Goal: Find specific page/section: Find specific page/section

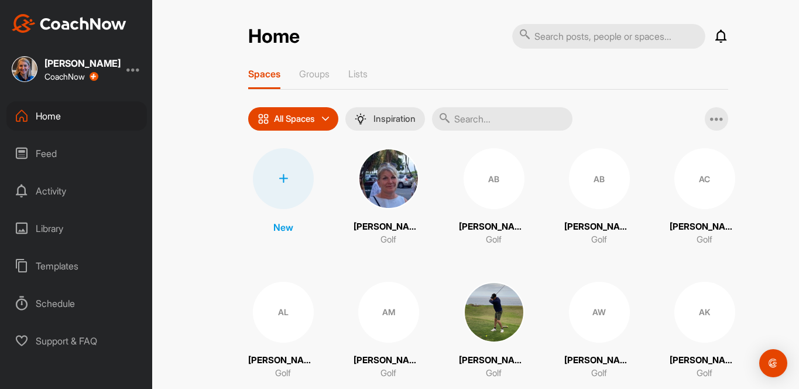
click at [546, 32] on input "text" at bounding box center [608, 36] width 193 height 25
type input "[PERSON_NAME]"
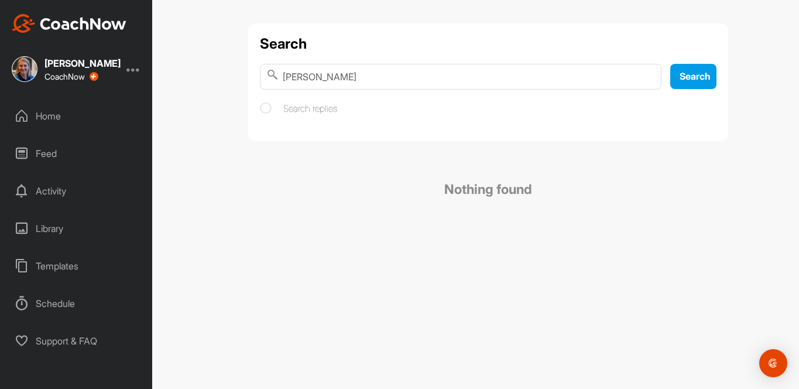
click at [54, 122] on div "Home" at bounding box center [76, 115] width 141 height 29
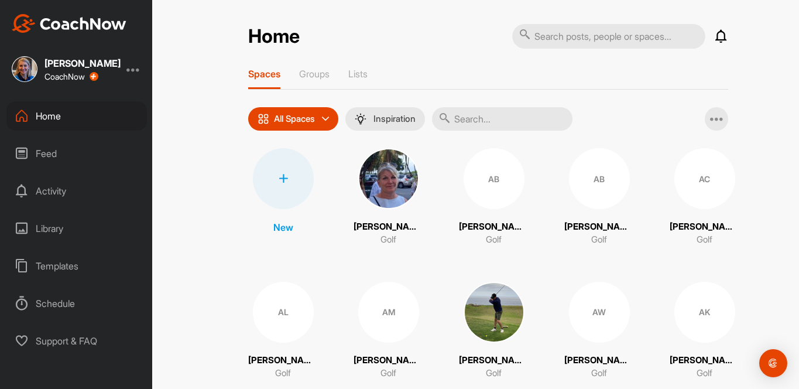
click at [620, 29] on input "text" at bounding box center [608, 36] width 193 height 25
type input "[PERSON_NAME]"
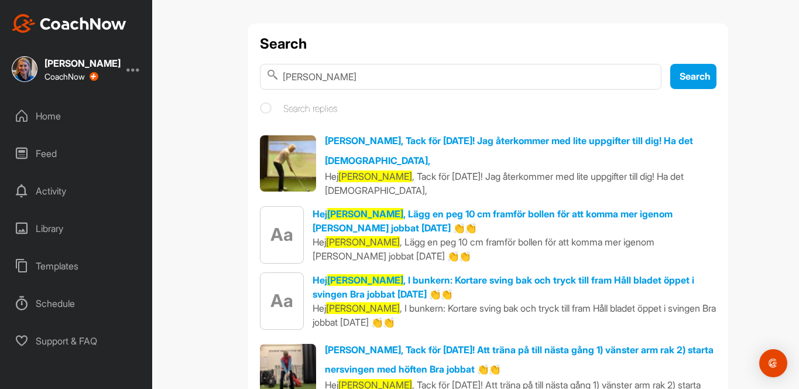
click at [47, 123] on div "Home" at bounding box center [76, 115] width 141 height 29
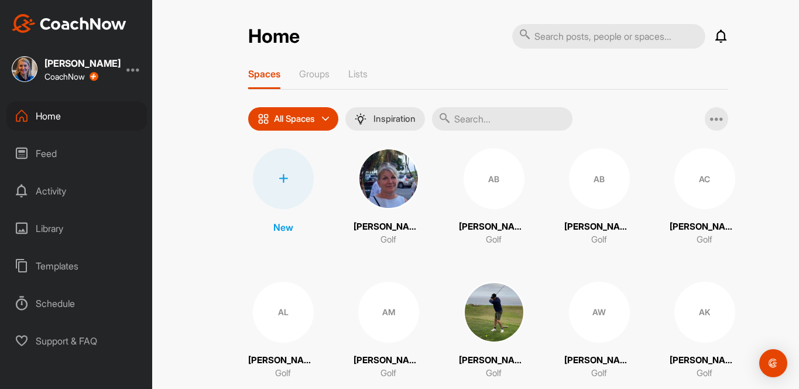
click at [481, 119] on input "text" at bounding box center [502, 118] width 141 height 23
type input "[PERSON_NAME]"
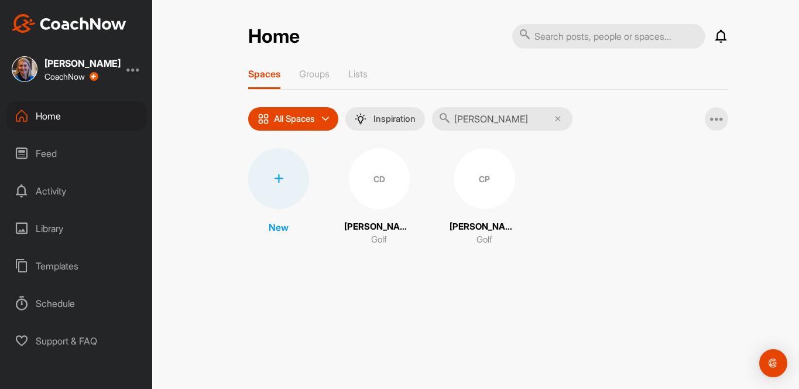
click at [375, 175] on div "CD" at bounding box center [379, 178] width 61 height 61
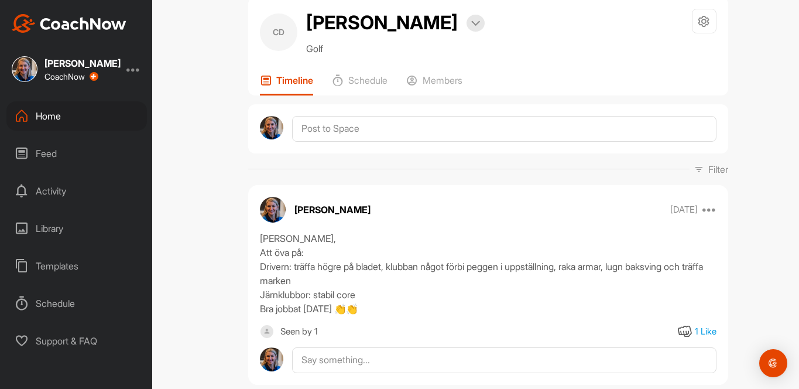
scroll to position [27, 0]
click at [56, 122] on div "Home" at bounding box center [76, 115] width 141 height 29
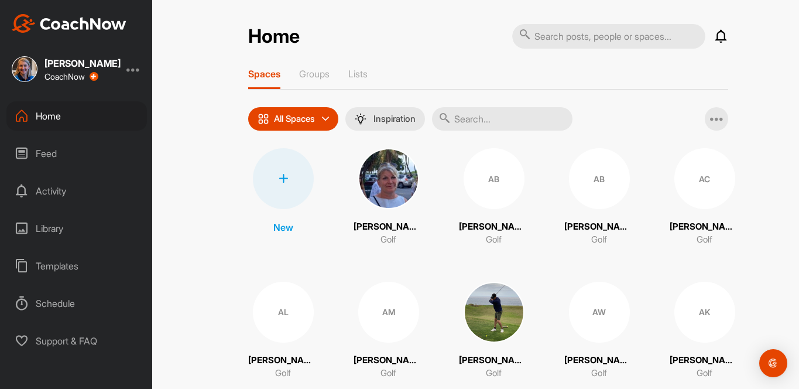
click at [526, 29] on icon at bounding box center [525, 34] width 12 height 12
click at [543, 45] on input "text" at bounding box center [608, 36] width 193 height 25
click at [494, 118] on input "text" at bounding box center [502, 118] width 141 height 23
type input "[PERSON_NAME]"
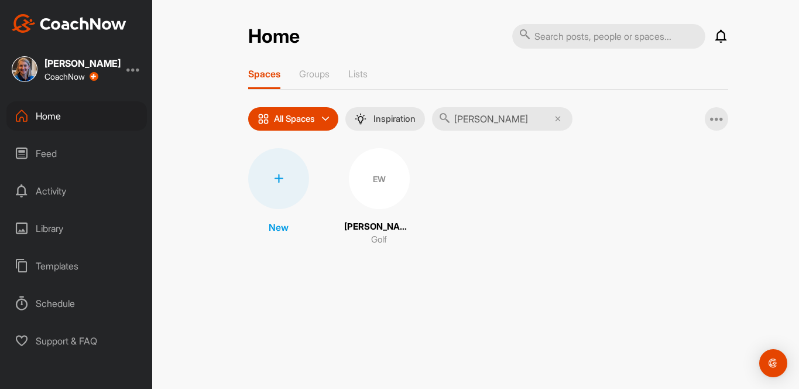
click at [355, 186] on div "EW" at bounding box center [379, 178] width 61 height 61
